Goal: Information Seeking & Learning: Learn about a topic

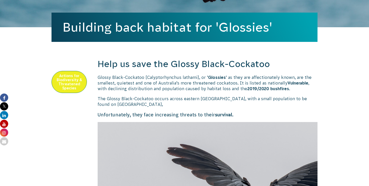
scroll to position [175, 0]
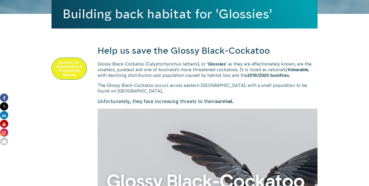
click at [178, 69] on span "Glossy Black-Cockatoo [Calyptorhynchus lathami], or ‘ Glossies ’ as they are af…" at bounding box center [205, 70] width 214 height 16
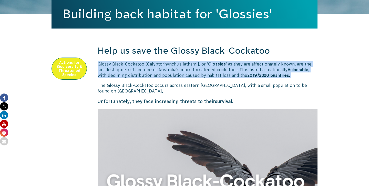
click at [178, 69] on span "Glossy Black-Cockatoo [Calyptorhynchus lathami], or ‘ Glossies ’ as they are af…" at bounding box center [205, 70] width 214 height 16
click at [207, 66] on p "Glossy Black-Cockatoo [Calyptorhynchus lathami], or ‘ Glossies ’ as they are af…" at bounding box center [208, 69] width 220 height 17
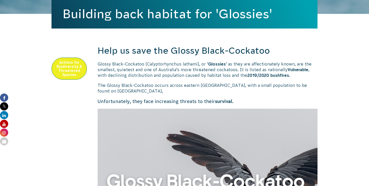
click at [207, 66] on p "Glossy Black-Cockatoo [Calyptorhynchus lathami], or ‘ Glossies ’ as they are af…" at bounding box center [208, 69] width 220 height 17
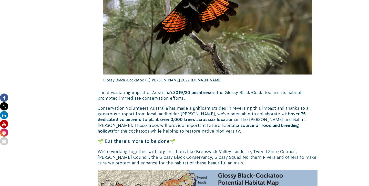
scroll to position [653, 0]
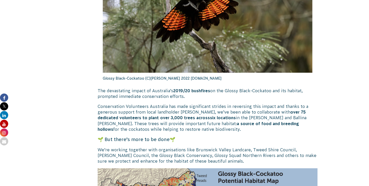
click at [196, 96] on p "The devastating impact of Australia’s 2019/20 bushfires on the Glossy Black-Coc…" at bounding box center [208, 94] width 220 height 12
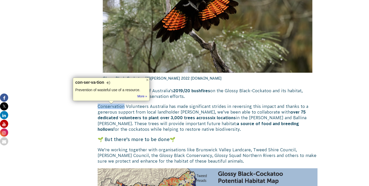
click at [208, 105] on span "Conservation Volunteers Australia has made significant strides in reversing thi…" at bounding box center [203, 112] width 211 height 16
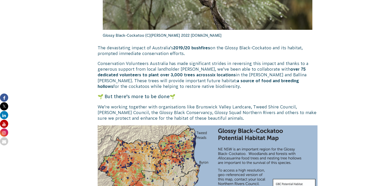
scroll to position [694, 0]
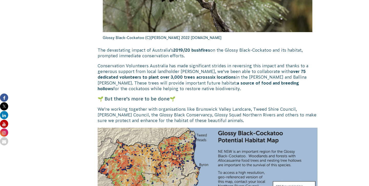
click at [213, 63] on span "Conservation Volunteers Australia has made significant strides in reversing thi…" at bounding box center [203, 71] width 211 height 16
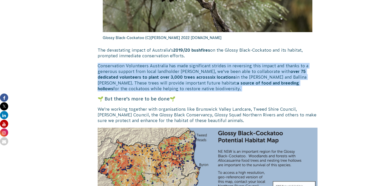
click at [191, 73] on span "Conservation Volunteers Australia has made significant strides in reversing thi…" at bounding box center [203, 71] width 211 height 16
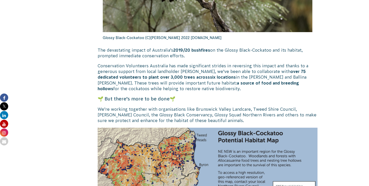
click at [201, 88] on p "Conservation Volunteers Australia has made significant strides in reversing thi…" at bounding box center [208, 77] width 220 height 29
click at [196, 80] on span "six locations in the [GEOGRAPHIC_DATA][PERSON_NAME][GEOGRAPHIC_DATA] and [GEOGR…" at bounding box center [202, 83] width 209 height 16
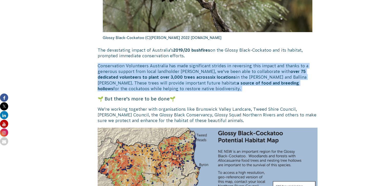
click at [196, 80] on span "six locations in the [GEOGRAPHIC_DATA][PERSON_NAME][GEOGRAPHIC_DATA] and [GEOGR…" at bounding box center [202, 83] width 209 height 16
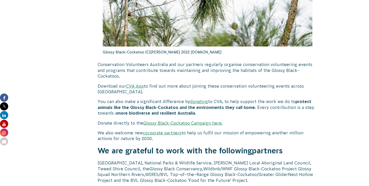
scroll to position [1515, 0]
